Goal: Information Seeking & Learning: Learn about a topic

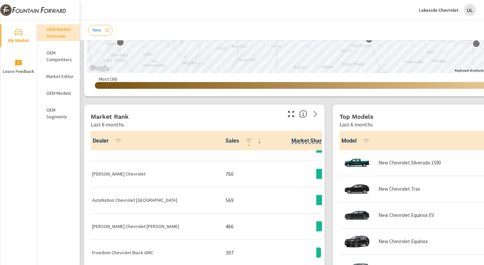
scroll to position [218, 0]
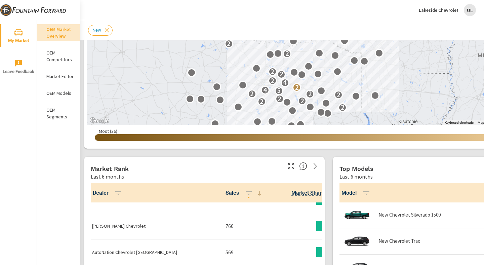
drag, startPoint x: 413, startPoint y: 73, endPoint x: 333, endPoint y: 83, distance: 81.4
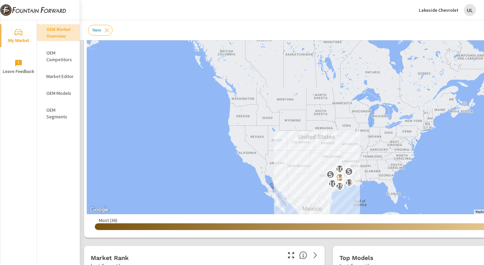
scroll to position [129, 0]
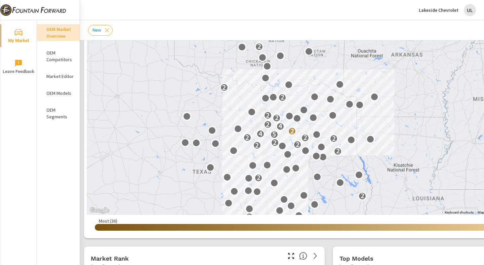
drag, startPoint x: 362, startPoint y: 128, endPoint x: 194, endPoint y: 98, distance: 170.7
click at [194, 98] on div "3 2 2 2 2 2 2 2 2 2 5 4 2 4 2 2 2 2 2 2" at bounding box center [404, 200] width 484 height 302
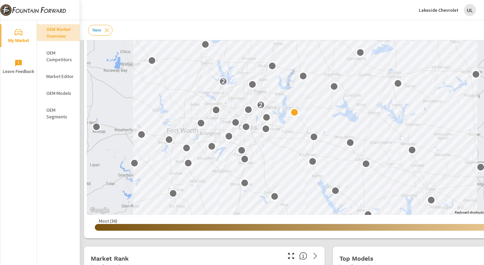
drag, startPoint x: 283, startPoint y: 135, endPoint x: 129, endPoint y: 91, distance: 159.9
click at [129, 91] on div "2 2" at bounding box center [329, 78] width 484 height 273
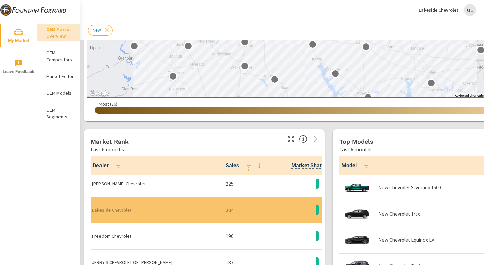
scroll to position [503, 0]
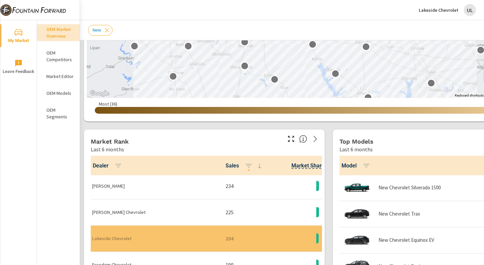
scroll to position [471, 0]
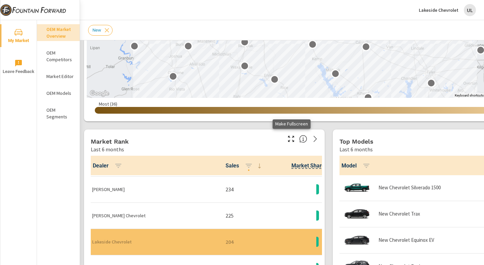
click at [292, 140] on icon "button" at bounding box center [291, 139] width 6 height 6
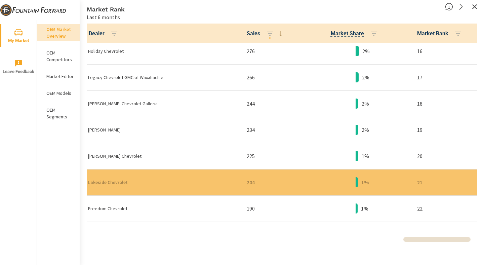
scroll to position [399, 0]
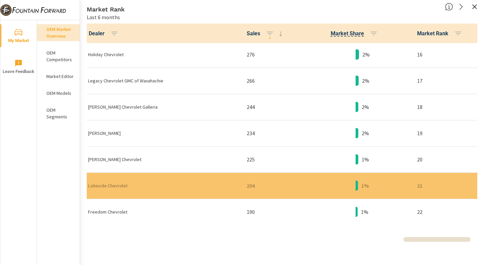
scroll to position [397, 0]
